Goal: Use online tool/utility: Utilize a website feature to perform a specific function

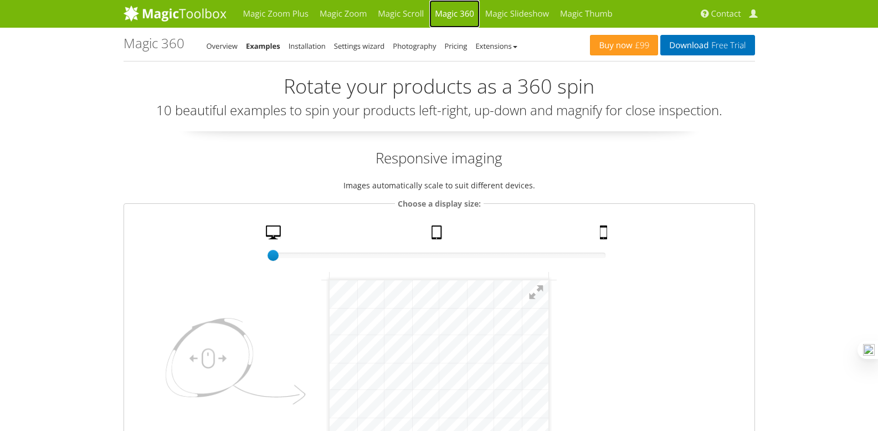
click at [468, 15] on link "Magic 360" at bounding box center [454, 14] width 50 height 28
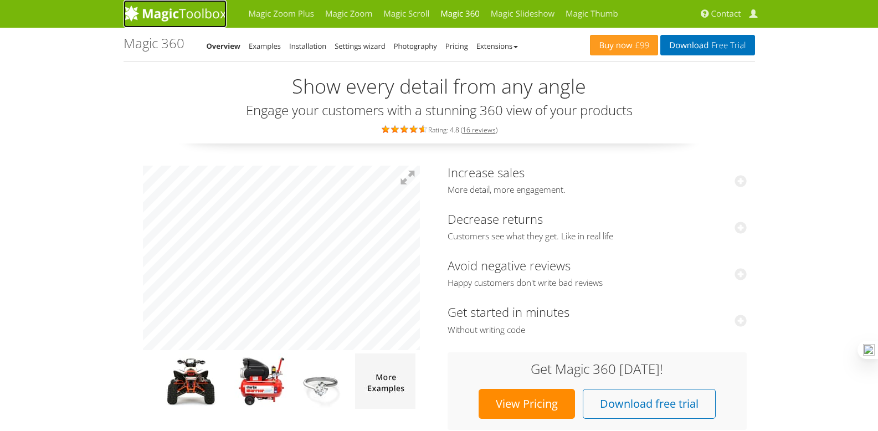
click at [209, 17] on img at bounding box center [175, 13] width 103 height 17
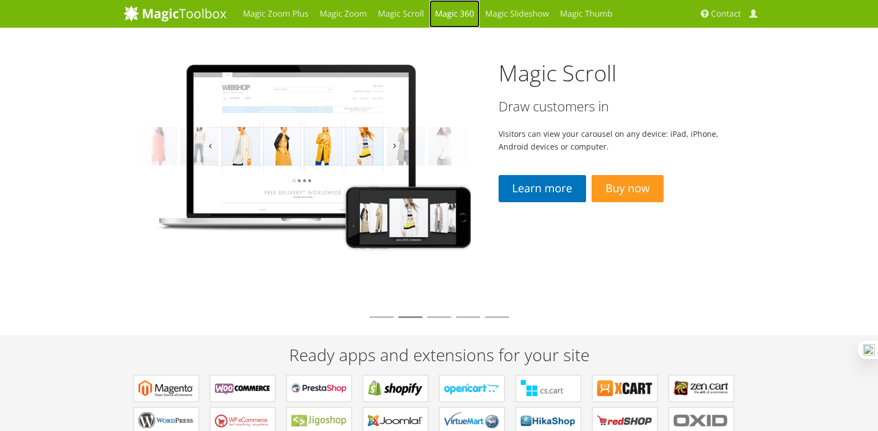
click at [453, 17] on link "Magic 360" at bounding box center [454, 14] width 50 height 28
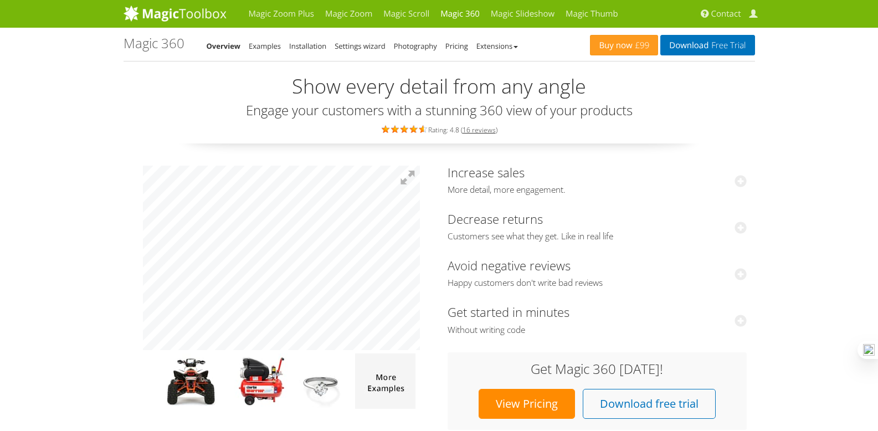
click at [274, 52] on li "Examples" at bounding box center [265, 45] width 32 height 13
click at [274, 48] on link "Examples" at bounding box center [265, 46] width 32 height 10
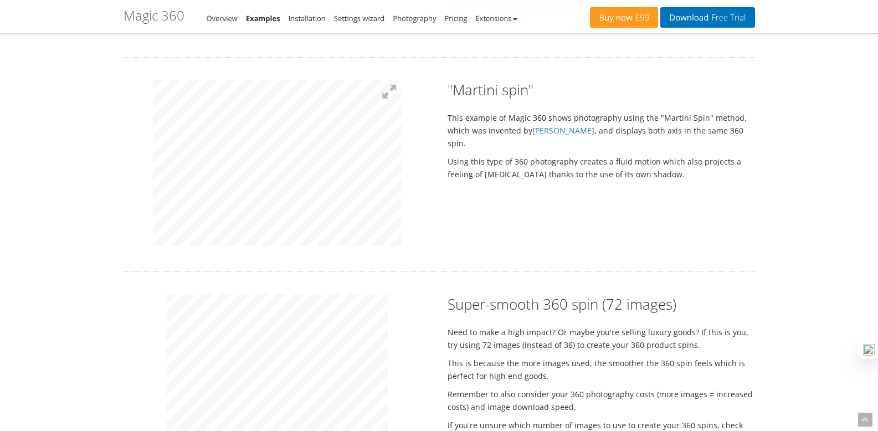
scroll to position [913, 0]
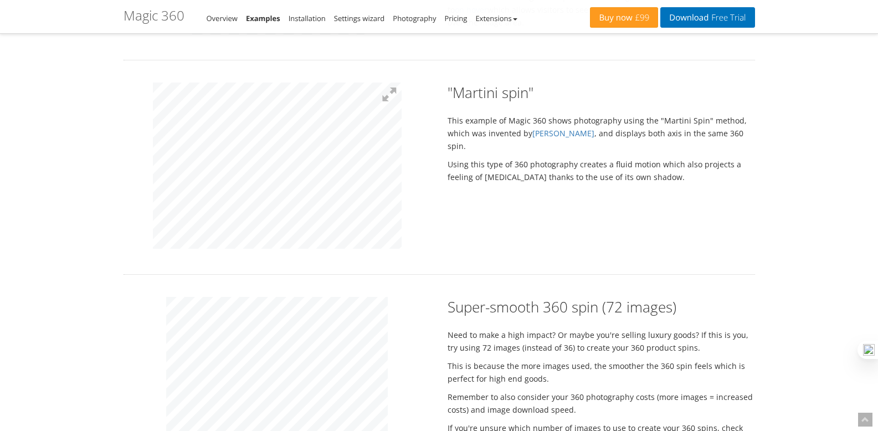
click at [579, 215] on div ""Martini spin" This example of Magic 360 shows photography using the "Martini S…" at bounding box center [439, 168] width 648 height 170
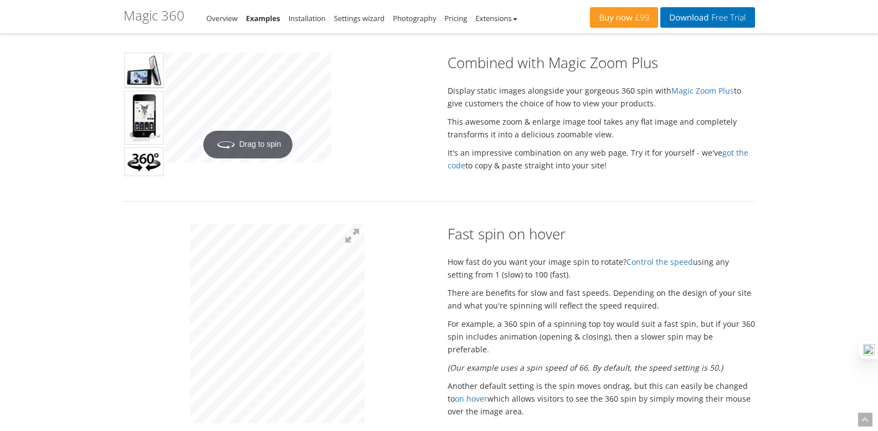
scroll to position [342, 0]
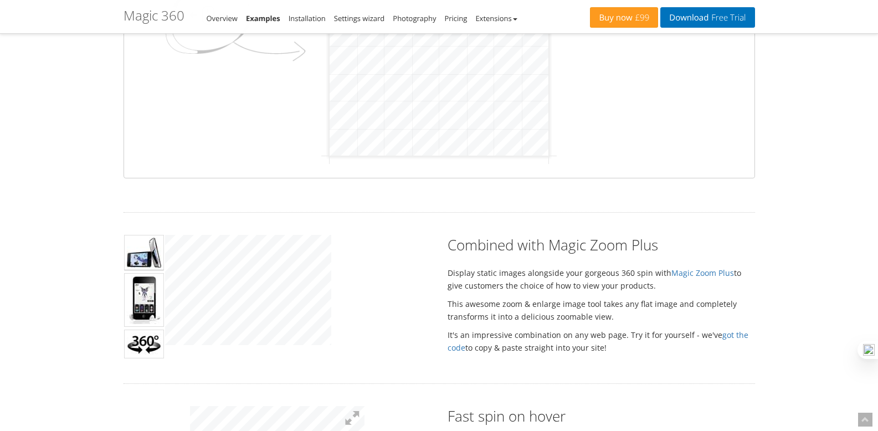
drag, startPoint x: 536, startPoint y: 199, endPoint x: 546, endPoint y: 186, distance: 16.3
click at [548, 156] on html "mgctlbxN$M360 mgctlbxV$4.6.13 mgctlbxL$M" at bounding box center [439, 46] width 219 height 219
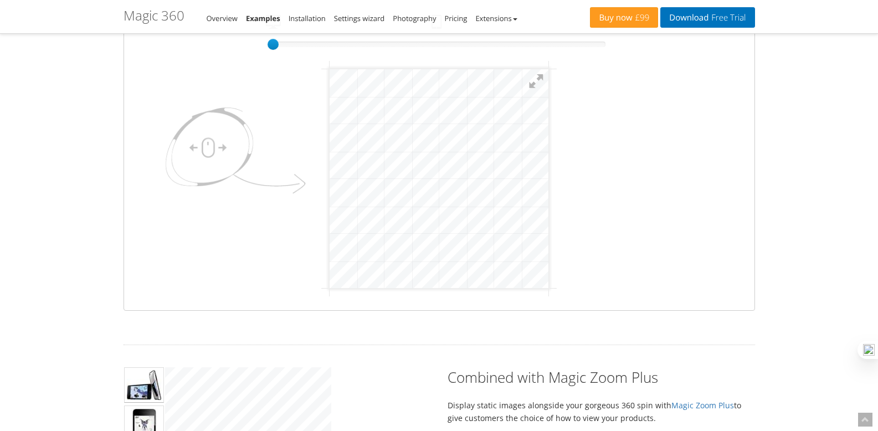
scroll to position [101, 0]
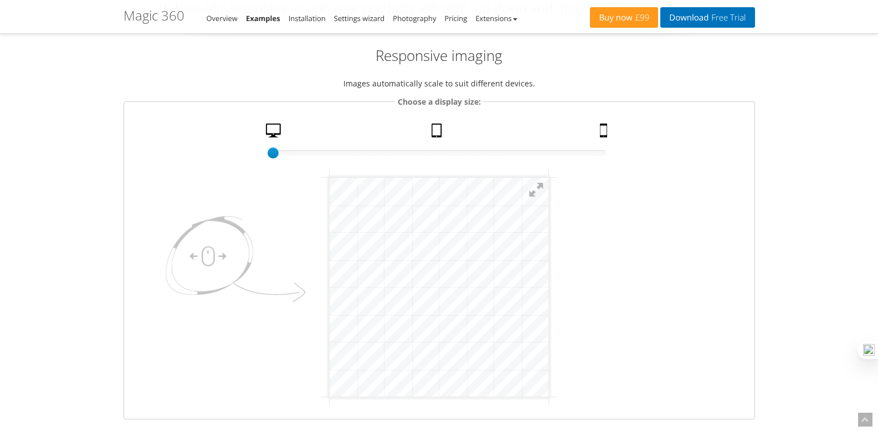
click at [548, 275] on html "mgctlbxN$M360 mgctlbxV$4.6.13 mgctlbxL$M" at bounding box center [439, 287] width 219 height 219
click at [428, 130] on link "Tablet" at bounding box center [438, 133] width 22 height 19
click at [357, 330] on html "mgctlbxN$M360 mgctlbxV$4.6.13 mgctlbxL$M" at bounding box center [439, 287] width 165 height 165
click at [599, 127] on link "Mobile" at bounding box center [605, 133] width 19 height 19
click at [384, 324] on html "mgctlbxN$M360 mgctlbxV$4.6.13 mgctlbxL$M" at bounding box center [438, 287] width 109 height 109
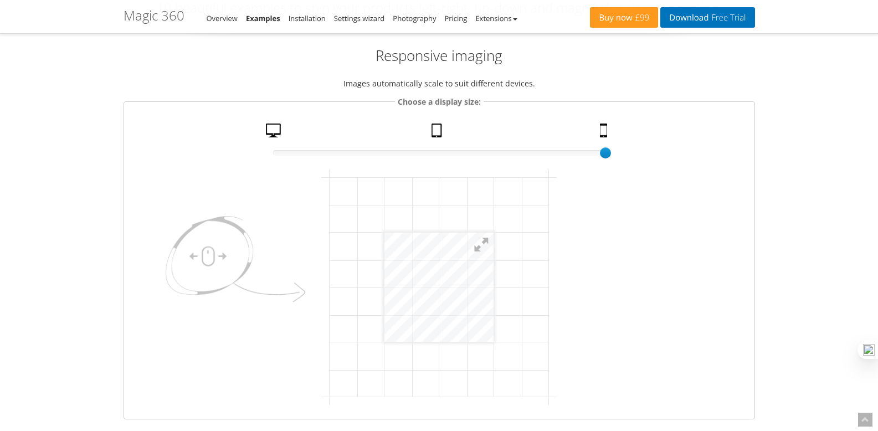
click at [252, 274] on img at bounding box center [232, 262] width 155 height 117
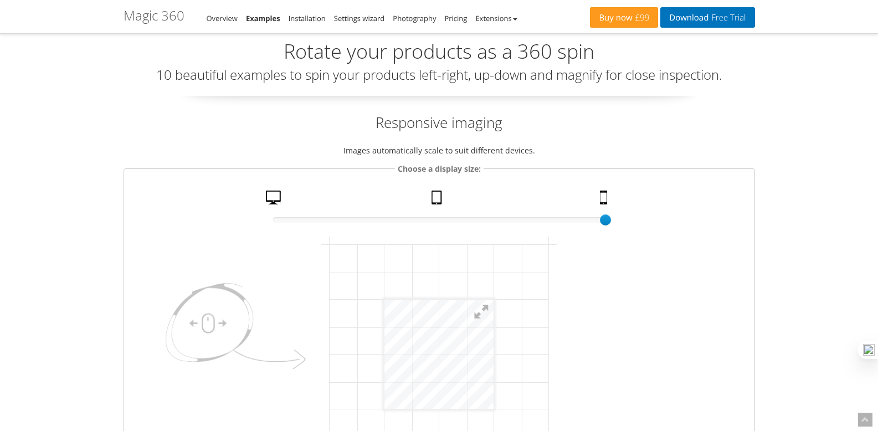
scroll to position [0, 0]
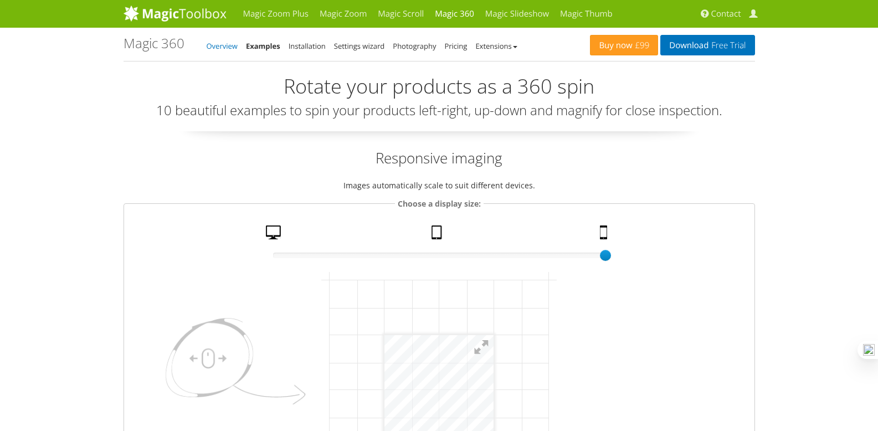
click at [229, 48] on link "Overview" at bounding box center [222, 46] width 31 height 10
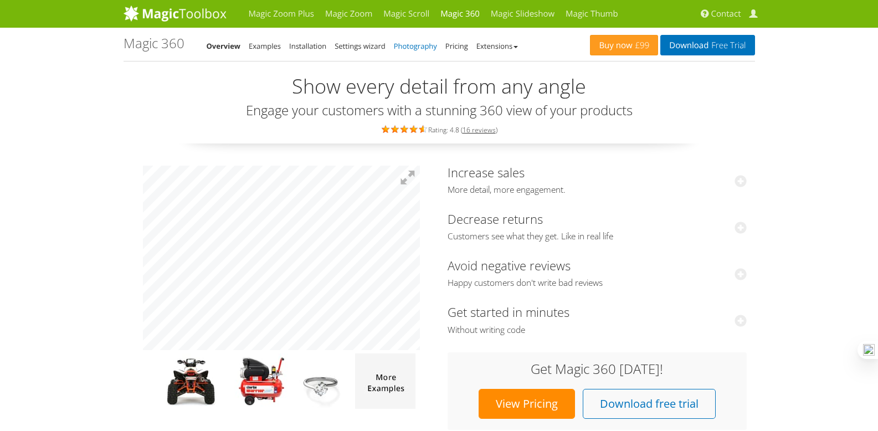
click at [405, 43] on link "Photography" at bounding box center [415, 46] width 43 height 10
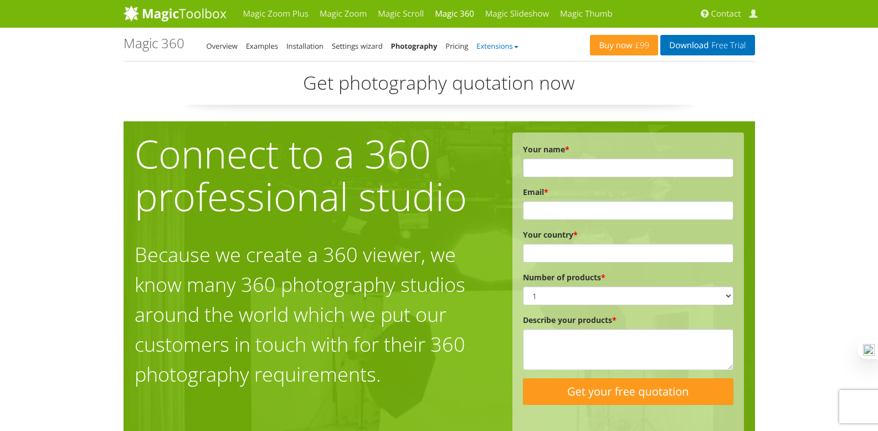
click at [494, 47] on link "Extensions" at bounding box center [497, 46] width 42 height 10
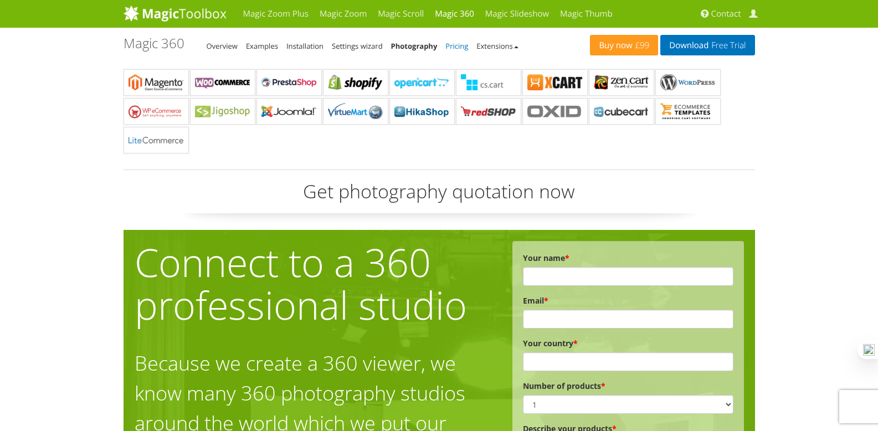
click at [460, 47] on link "Pricing" at bounding box center [456, 46] width 23 height 10
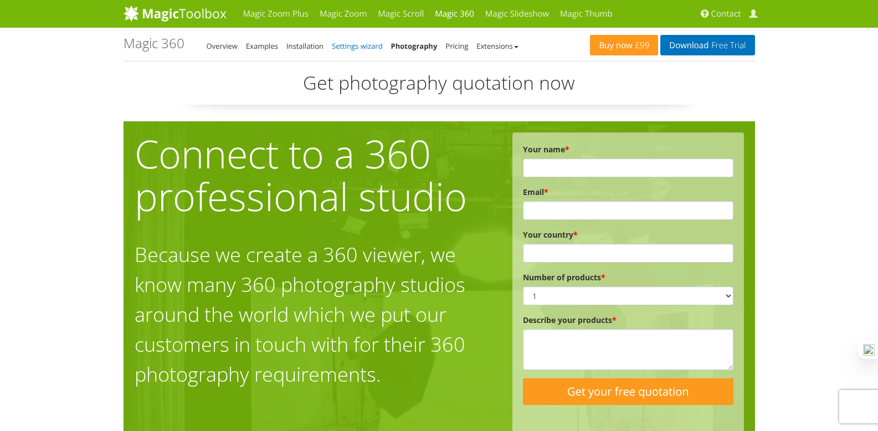
click at [366, 45] on link "Settings wizard" at bounding box center [357, 46] width 51 height 10
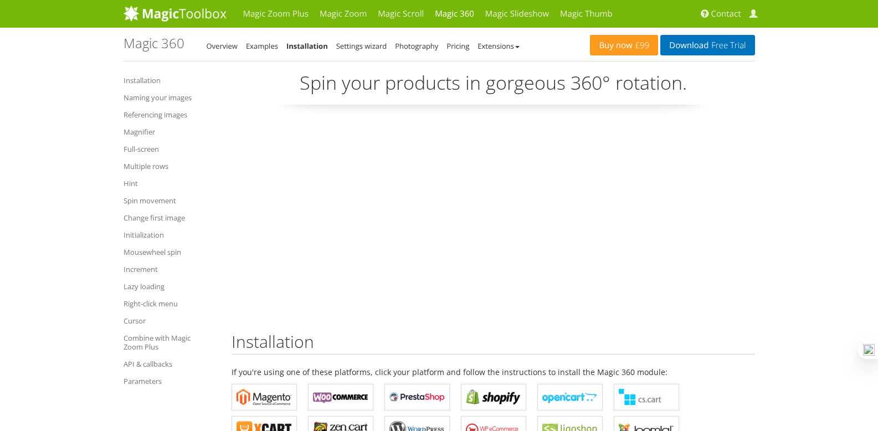
click at [265, 48] on link "Examples" at bounding box center [262, 46] width 32 height 10
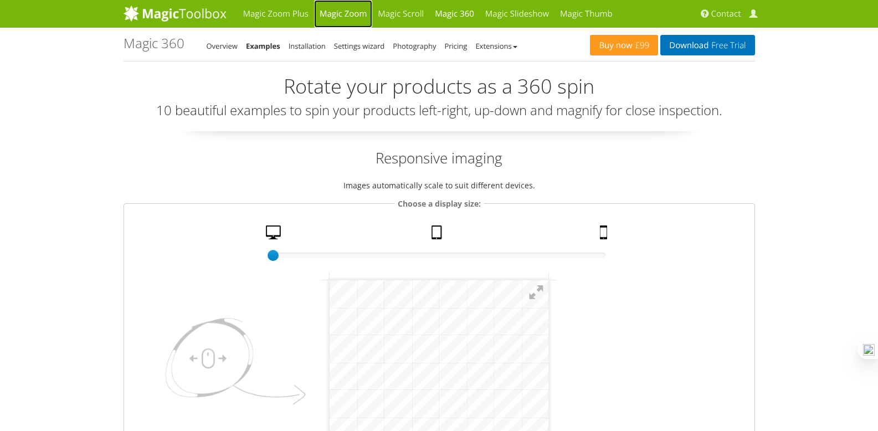
click at [359, 27] on link "Magic Zoom" at bounding box center [343, 14] width 58 height 28
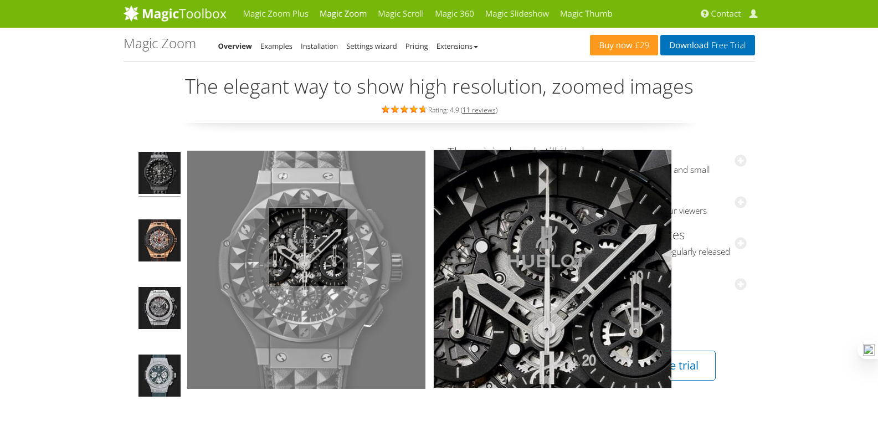
drag, startPoint x: 307, startPoint y: 246, endPoint x: 428, endPoint y: 238, distance: 120.5
click at [428, 238] on td "Hover to zoom" at bounding box center [309, 275] width 244 height 261
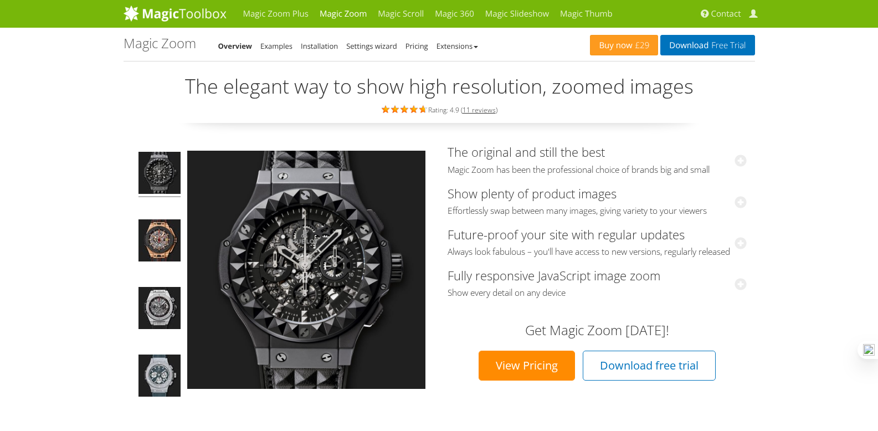
click at [393, 244] on img at bounding box center [306, 270] width 238 height 238
click at [298, 12] on link "Magic Zoom Plus" at bounding box center [276, 14] width 76 height 28
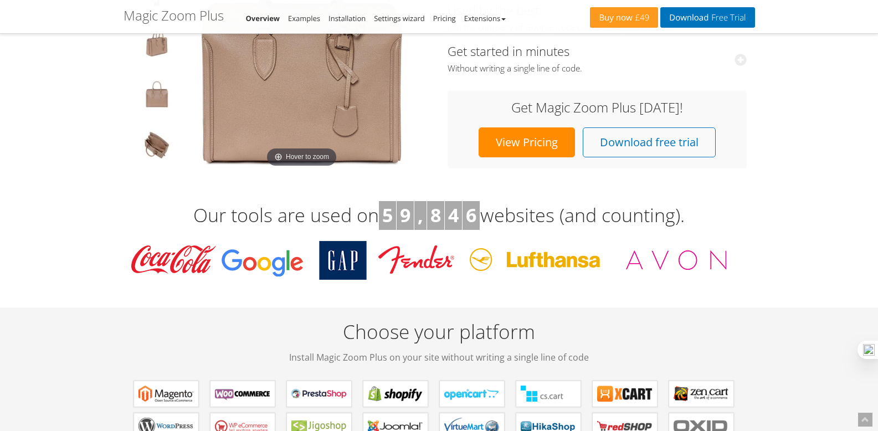
scroll to position [9, 0]
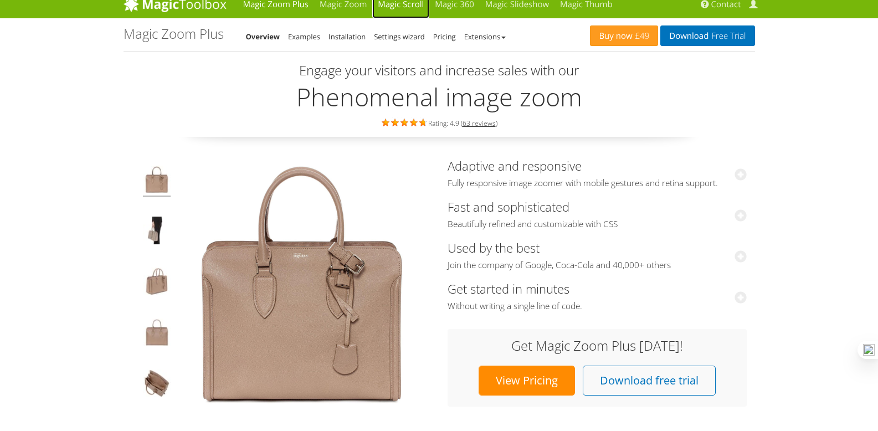
click at [415, 5] on link "Magic Scroll" at bounding box center [400, 5] width 57 height 28
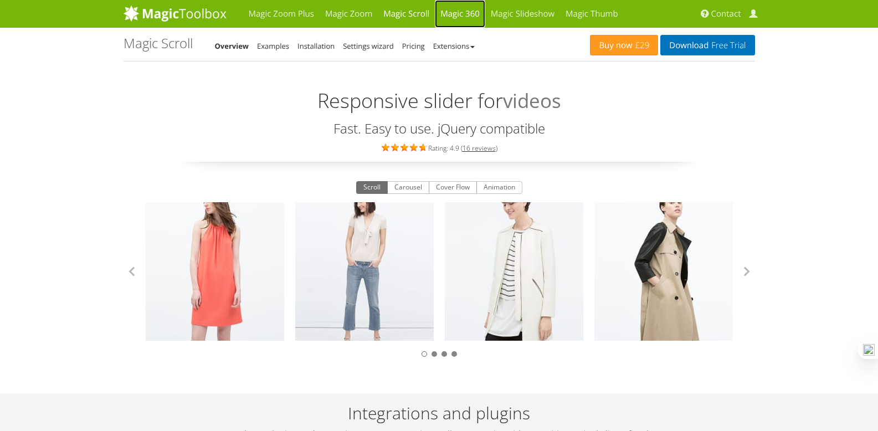
click at [477, 10] on link "Magic 360" at bounding box center [460, 14] width 50 height 28
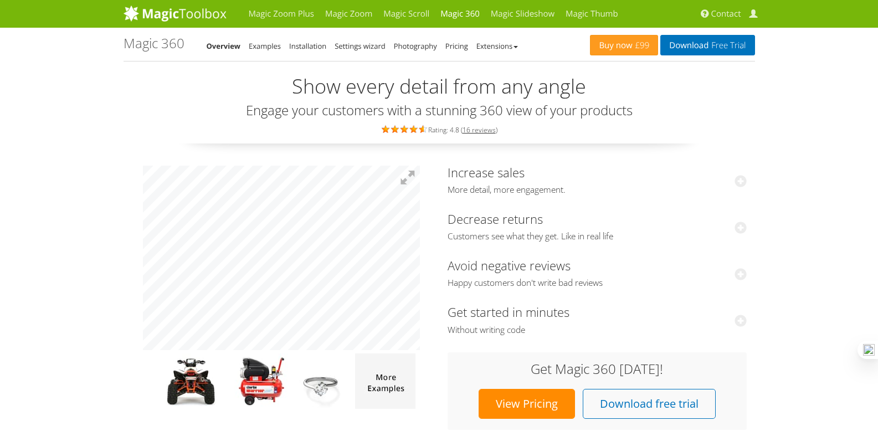
click at [439, 221] on div "Increase sales More detail, more engagement. After implementing our 360-degree …" at bounding box center [440, 295] width 632 height 270
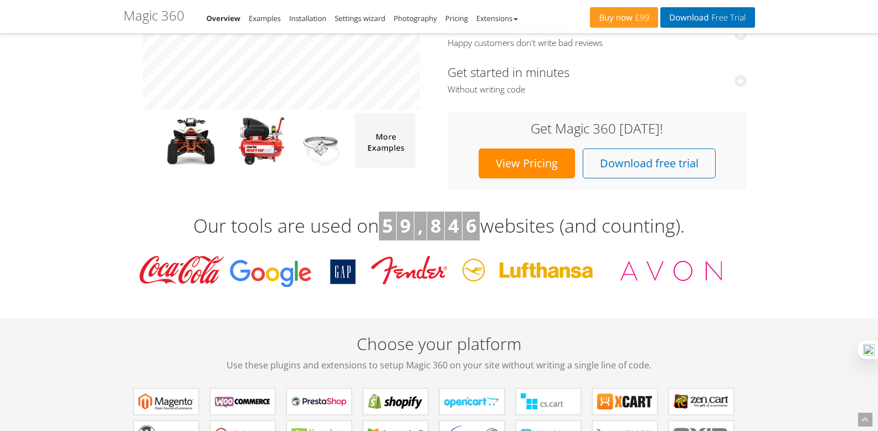
scroll to position [237, 0]
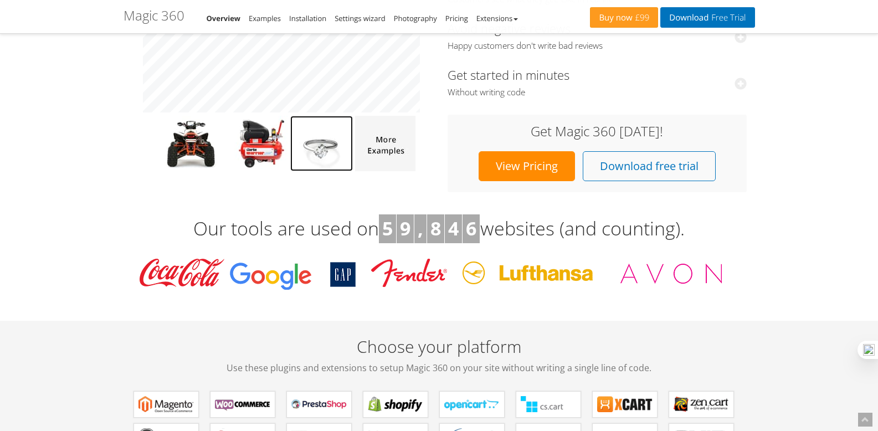
click at [333, 161] on img at bounding box center [321, 143] width 63 height 55
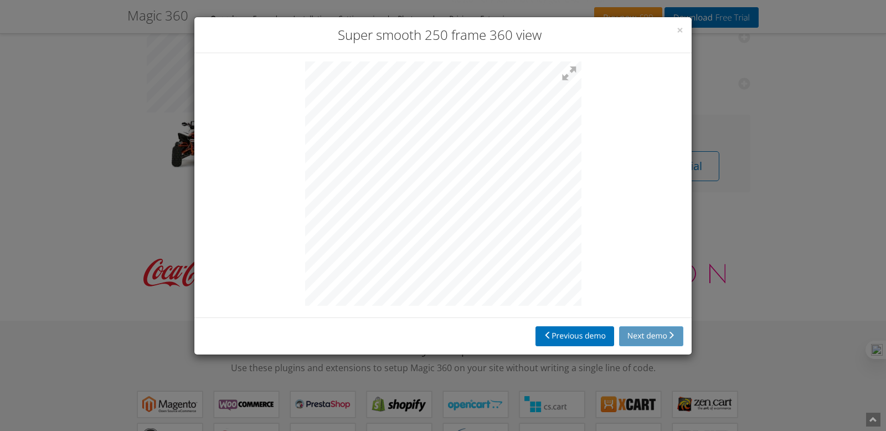
click at [280, 232] on div at bounding box center [442, 185] width 497 height 264
click at [589, 245] on div at bounding box center [442, 185] width 497 height 264
click at [292, 335] on div "× Super smooth 250 frame 360 view Previous demo Next demo" at bounding box center [443, 186] width 499 height 338
click at [679, 27] on span "×" at bounding box center [680, 30] width 7 height 16
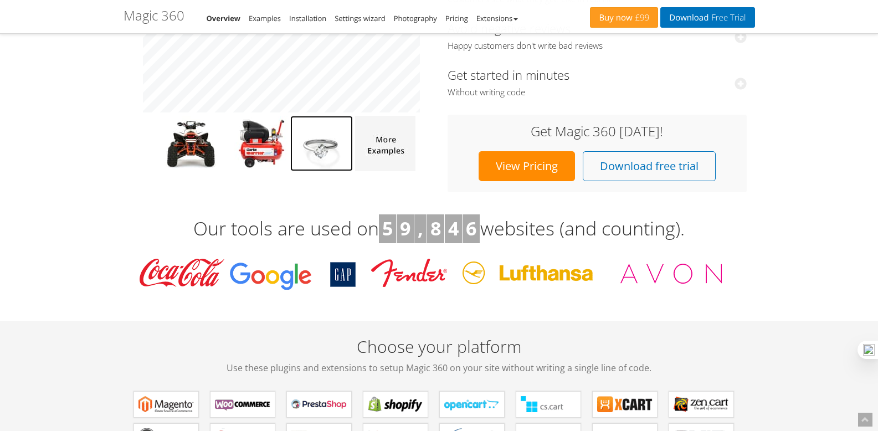
click at [336, 151] on img at bounding box center [321, 143] width 63 height 55
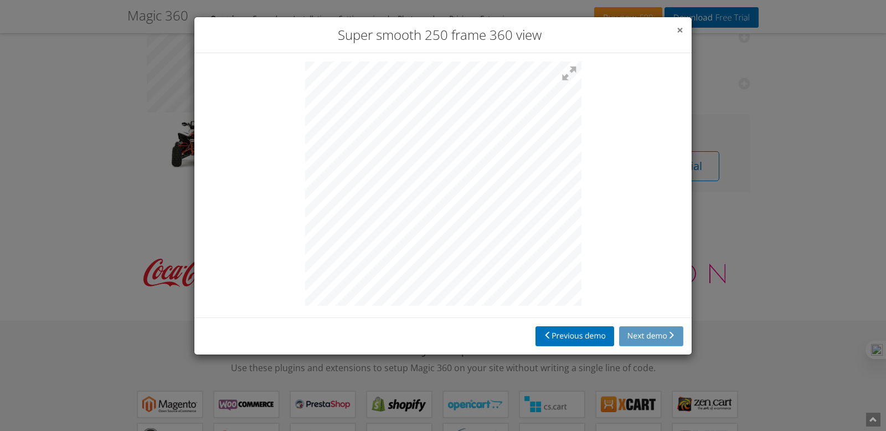
click at [683, 33] on span "×" at bounding box center [680, 30] width 7 height 16
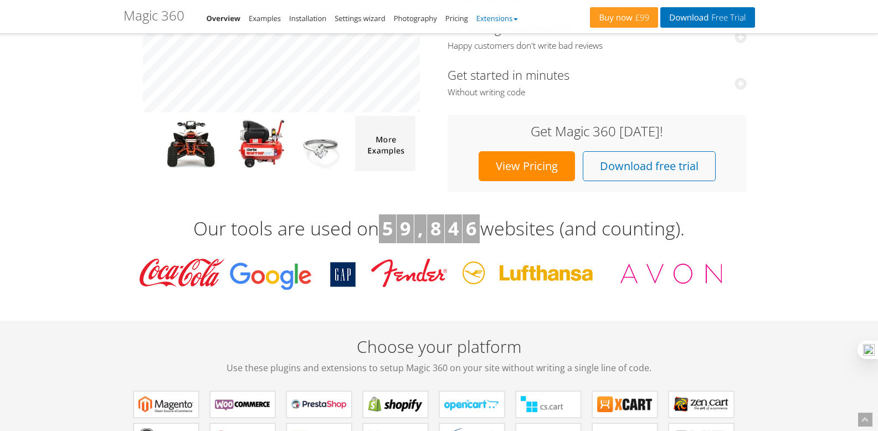
click at [484, 20] on link "Extensions" at bounding box center [497, 18] width 42 height 10
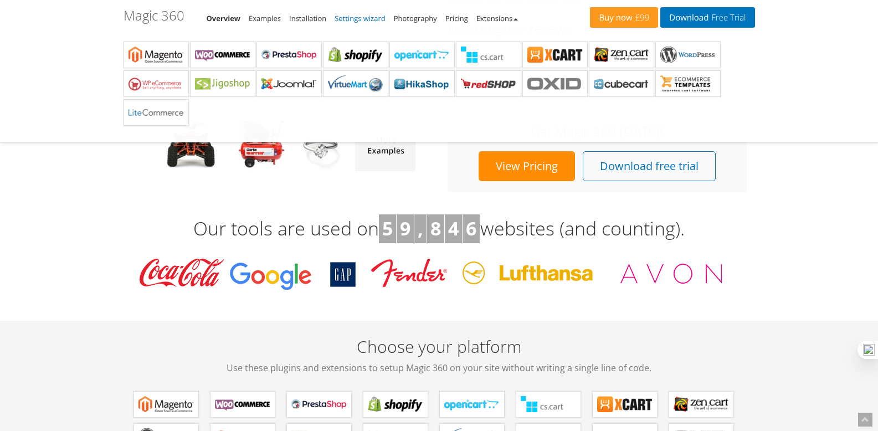
click at [363, 22] on link "Settings wizard" at bounding box center [360, 18] width 51 height 10
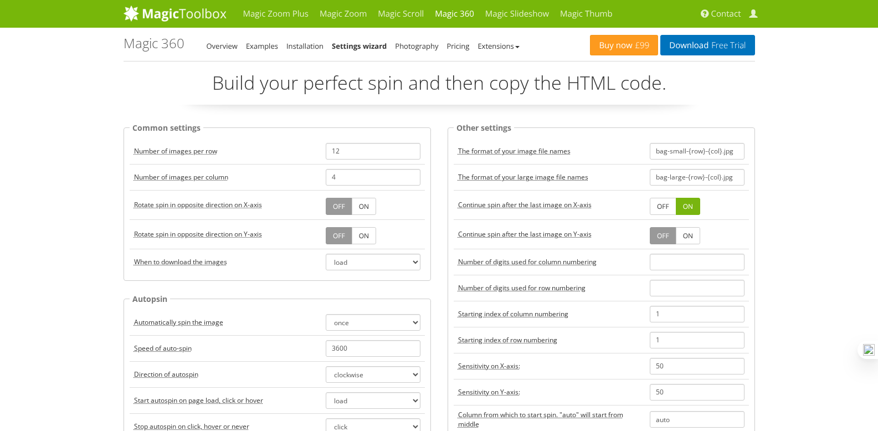
click at [367, 200] on link "ON" at bounding box center [364, 206] width 24 height 17
click at [365, 234] on link "ON" at bounding box center [364, 235] width 24 height 17
click at [364, 267] on select "load click hover" at bounding box center [373, 262] width 95 height 17
select select "hover"
click at [326, 254] on select "load click hover" at bounding box center [373, 262] width 95 height 17
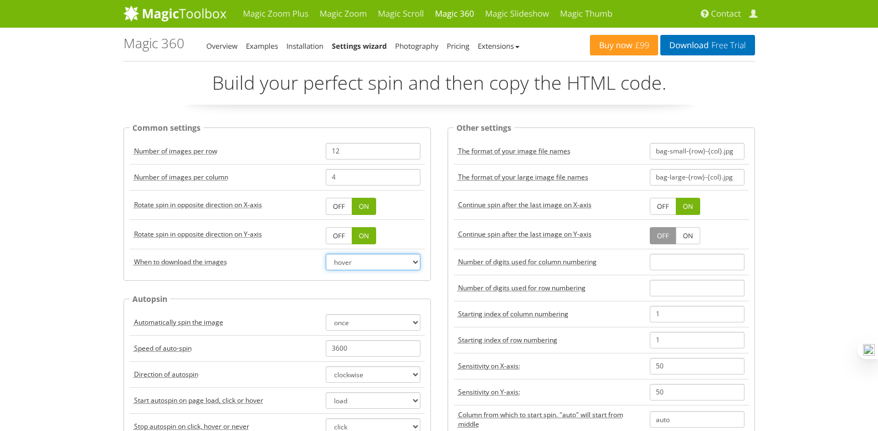
click at [365, 266] on select "load click hover" at bounding box center [373, 262] width 95 height 17
click at [143, 14] on img at bounding box center [175, 13] width 103 height 17
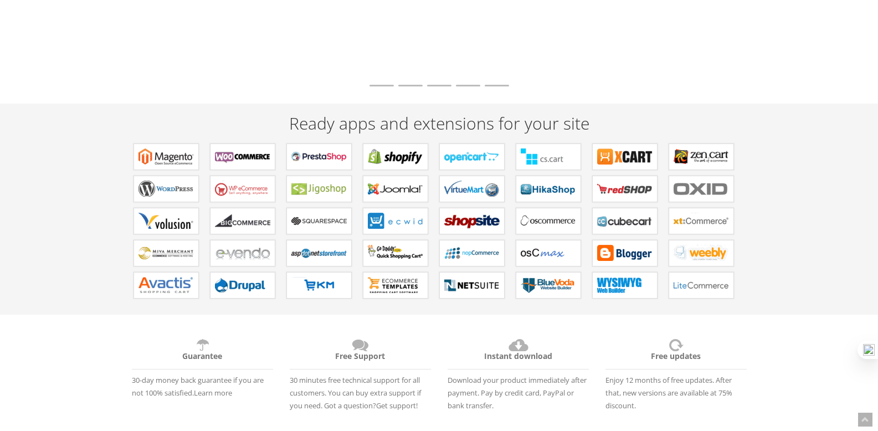
scroll to position [232, 0]
click at [490, 151] on b "Modules for OpenCart" at bounding box center [471, 156] width 55 height 17
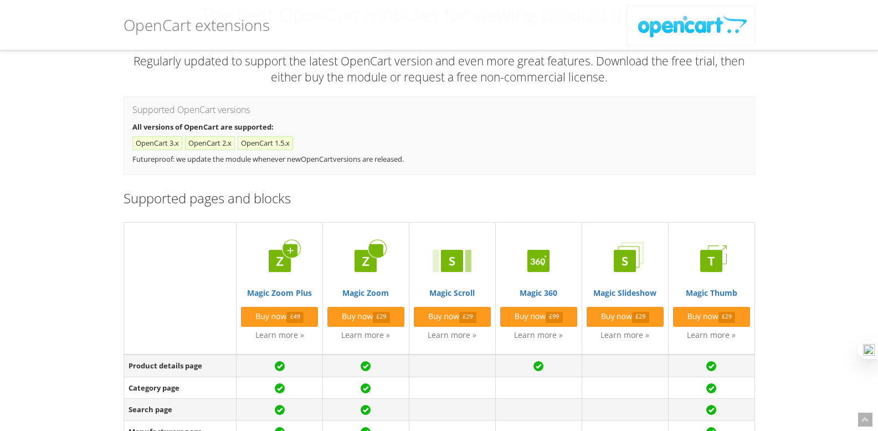
scroll to position [85, 0]
